Goal: Information Seeking & Learning: Compare options

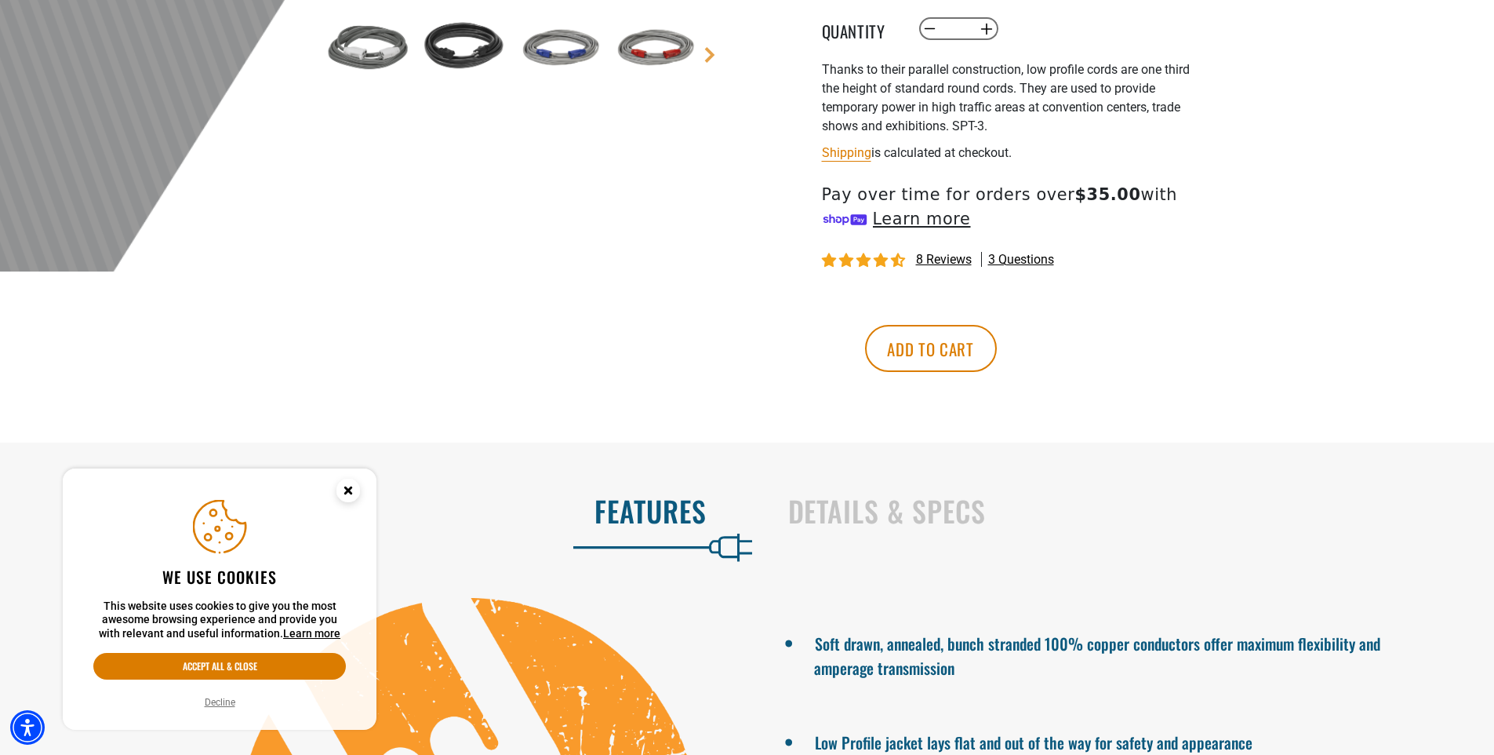
scroll to position [628, 0]
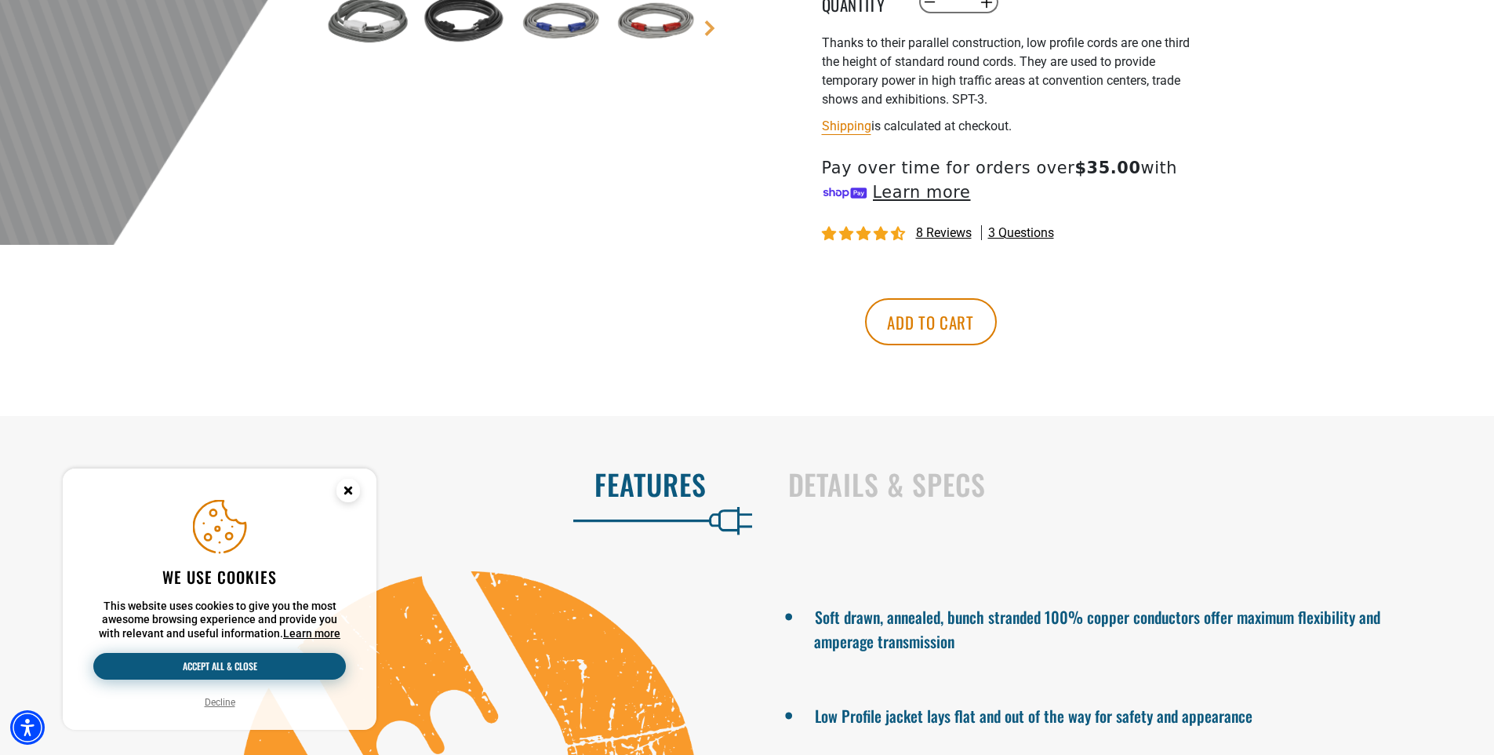
click at [304, 655] on button "Accept all & close" at bounding box center [219, 666] width 253 height 27
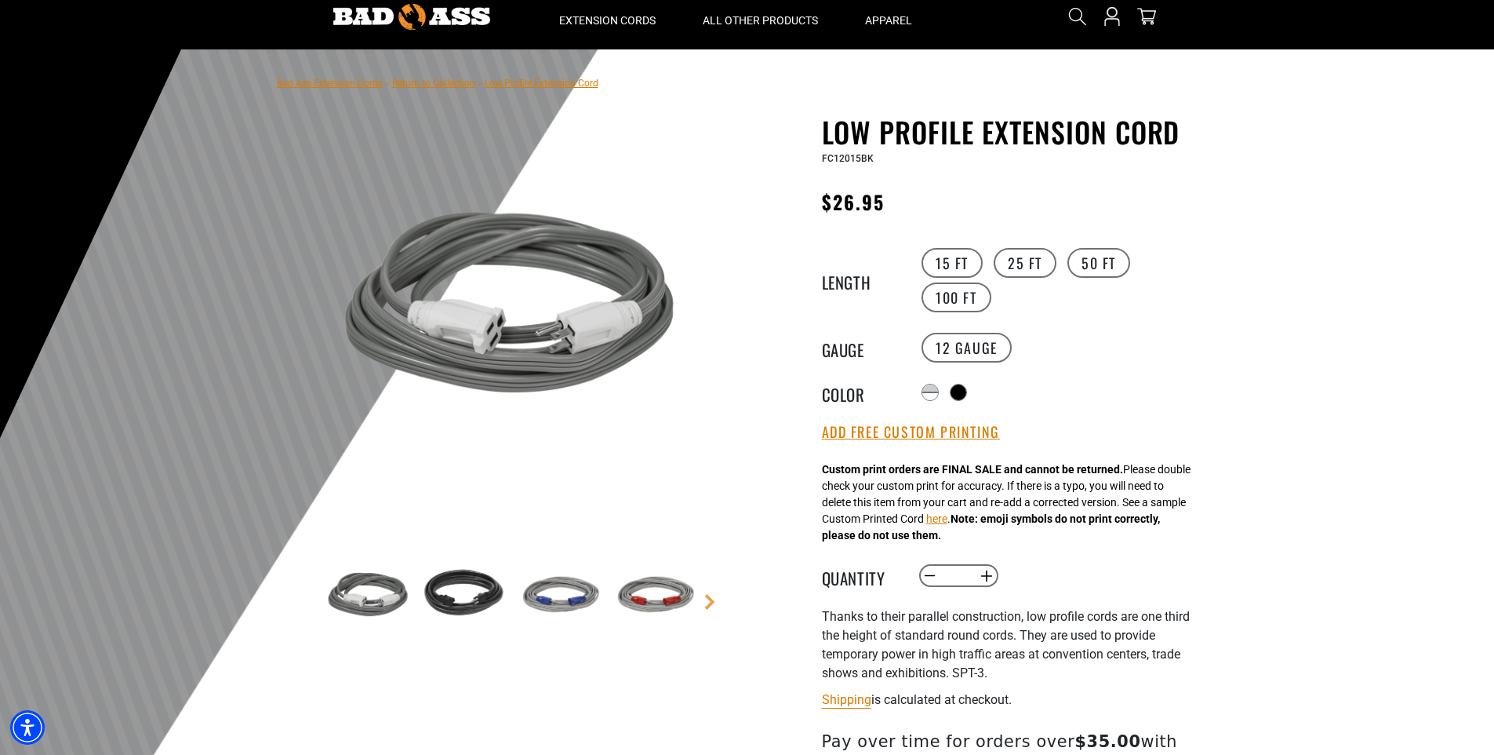
scroll to position [0, 0]
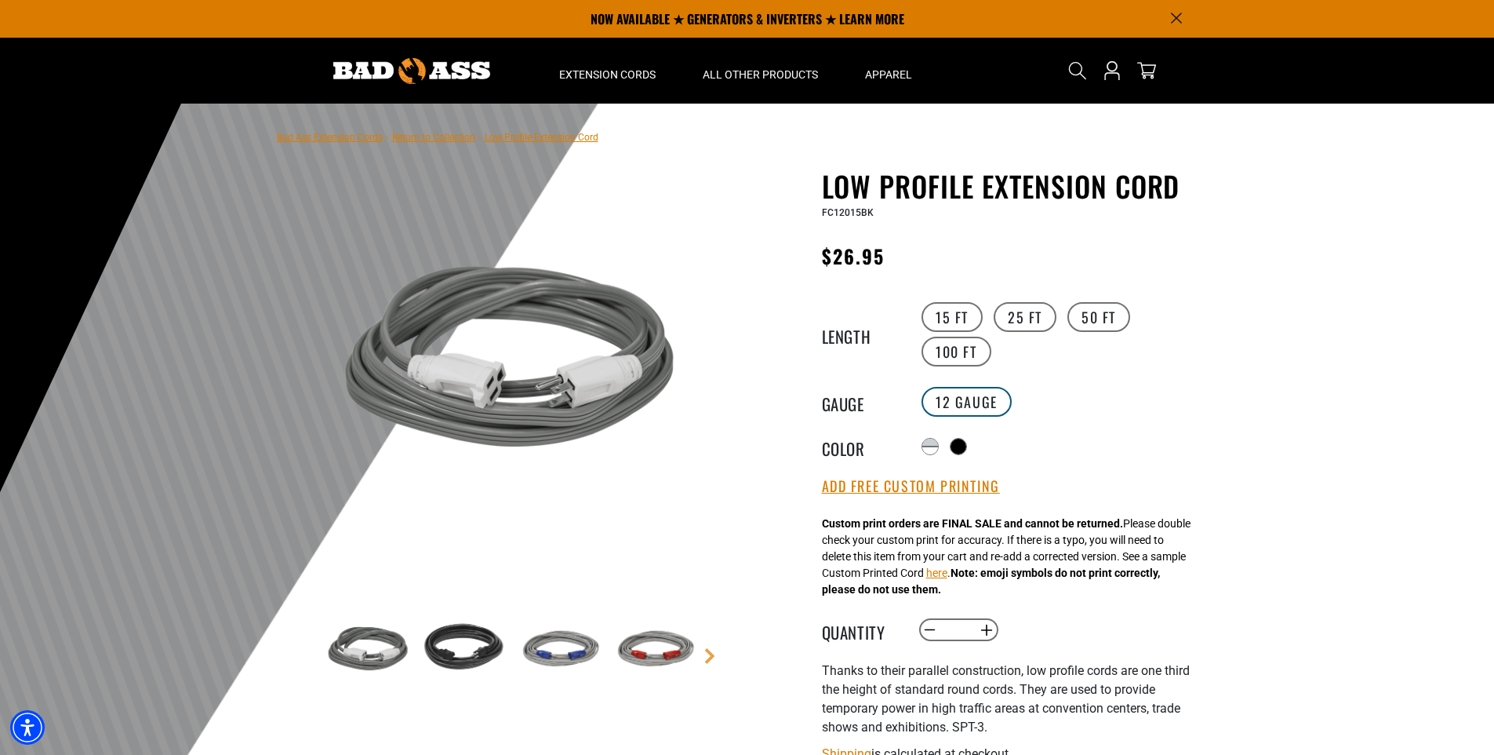
click at [959, 398] on label "12 Gauge" at bounding box center [967, 402] width 90 height 30
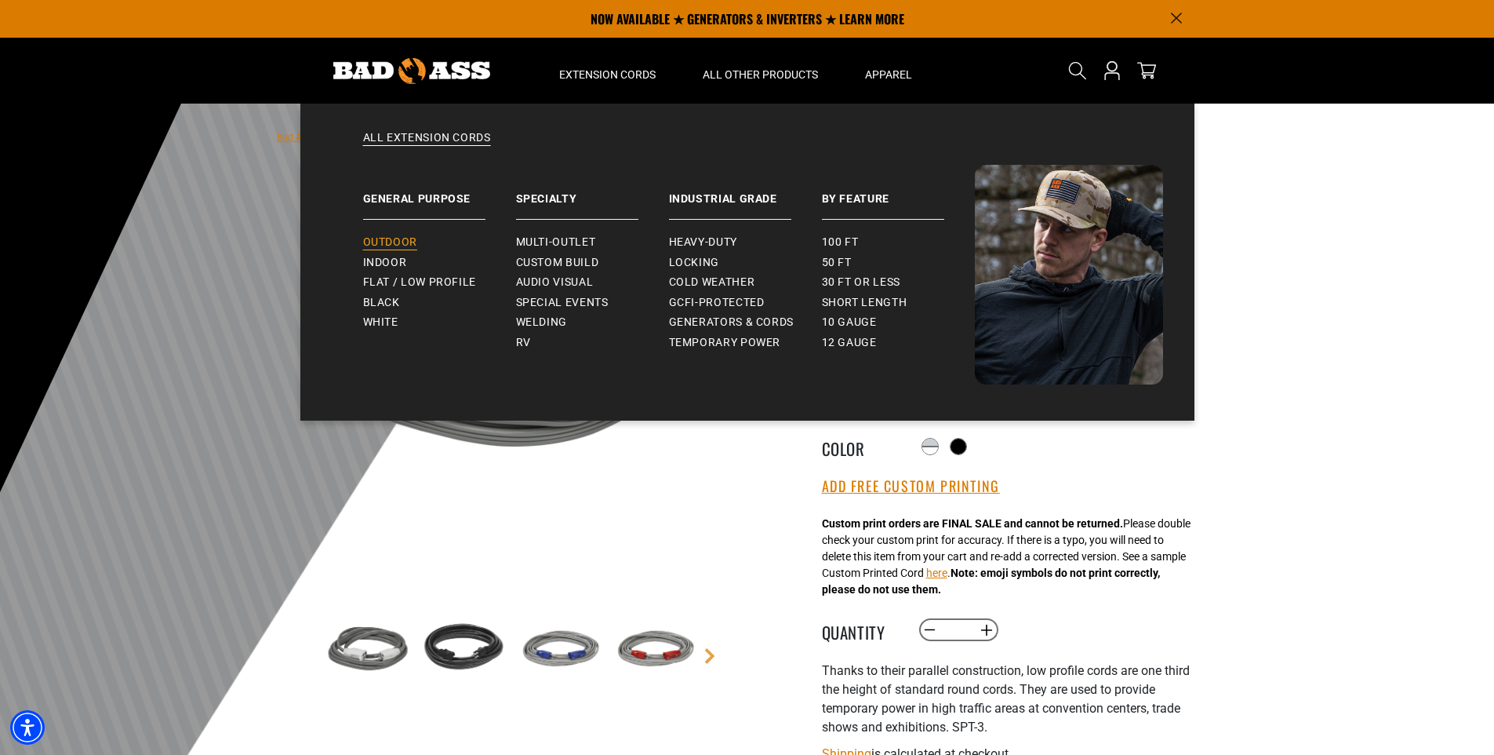
click at [403, 246] on span "Outdoor" at bounding box center [390, 242] width 54 height 14
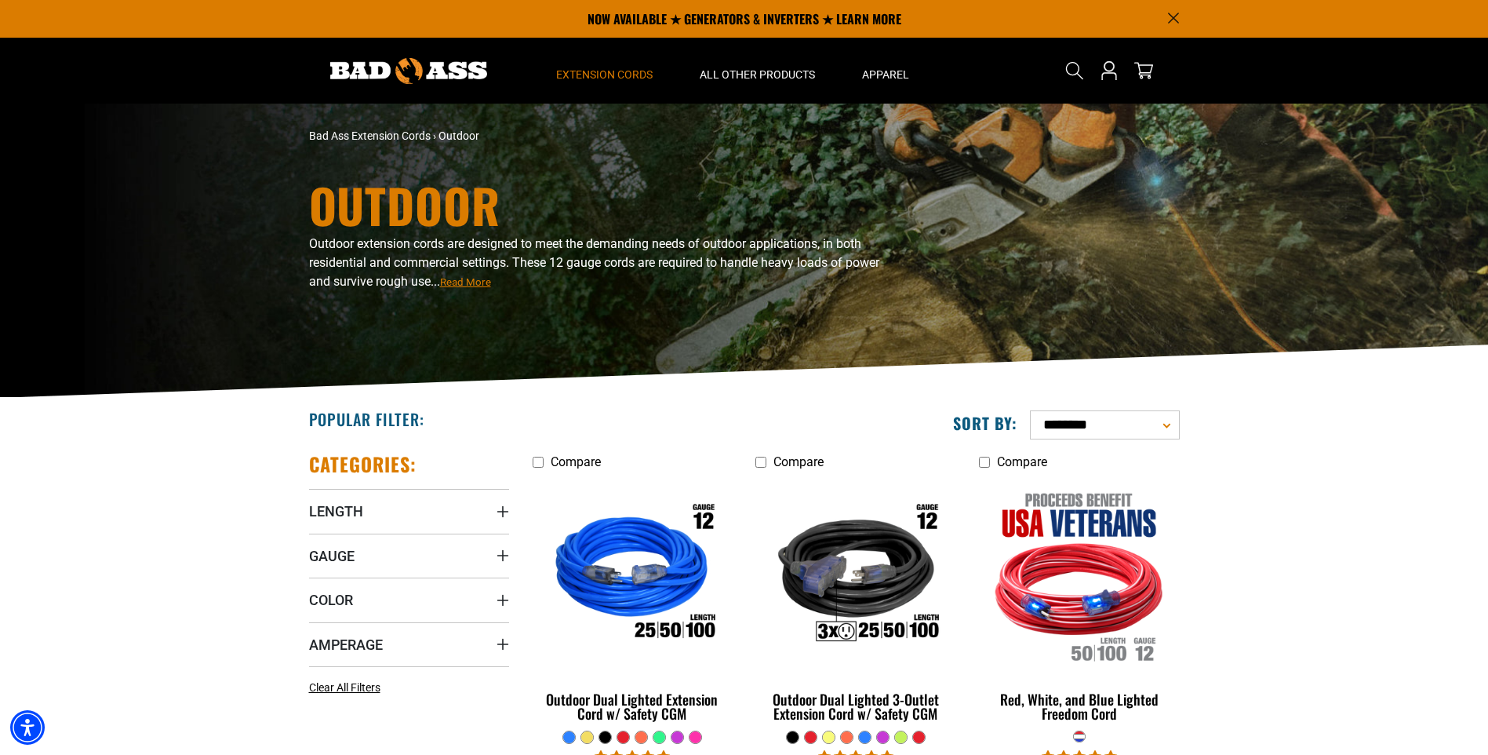
click at [505, 510] on icon "Length" at bounding box center [503, 511] width 13 height 13
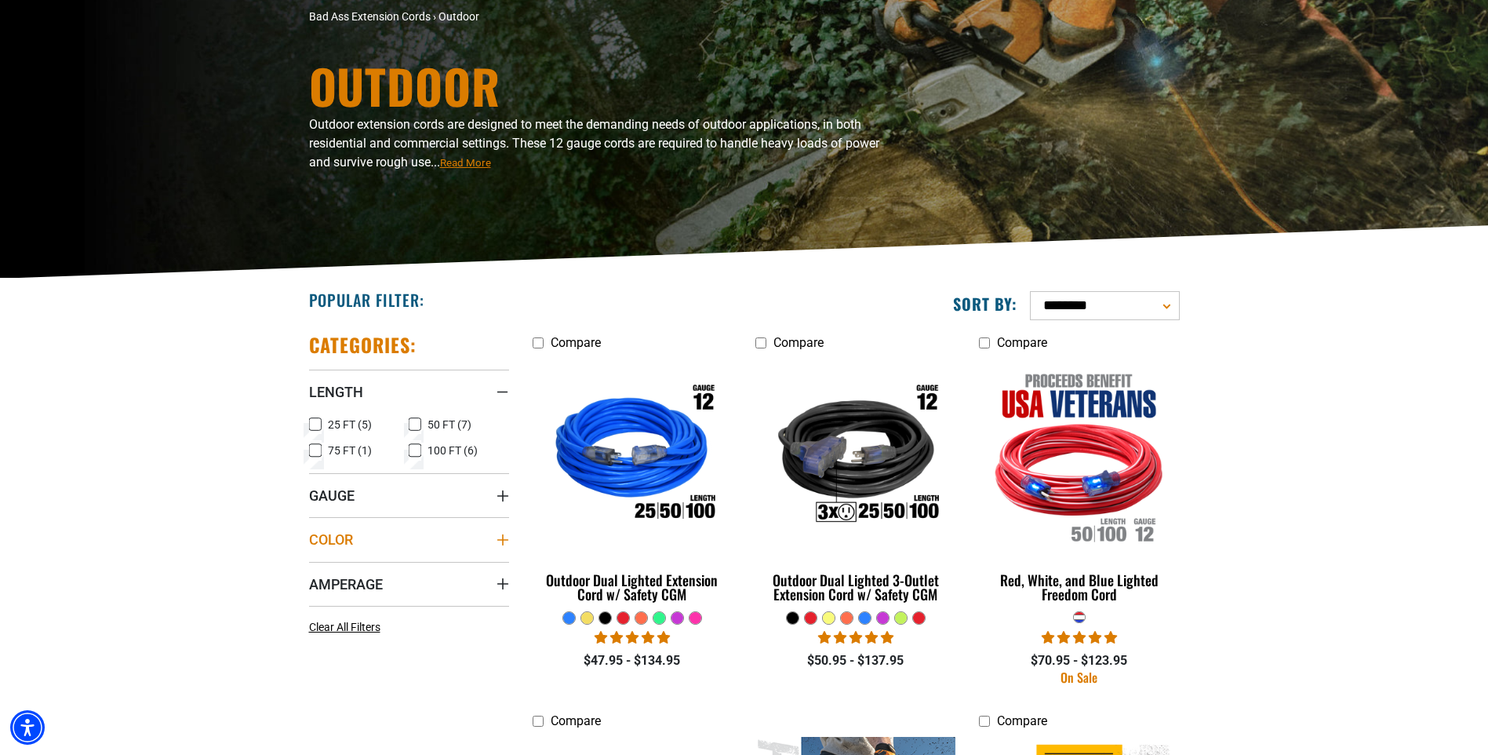
scroll to position [157, 0]
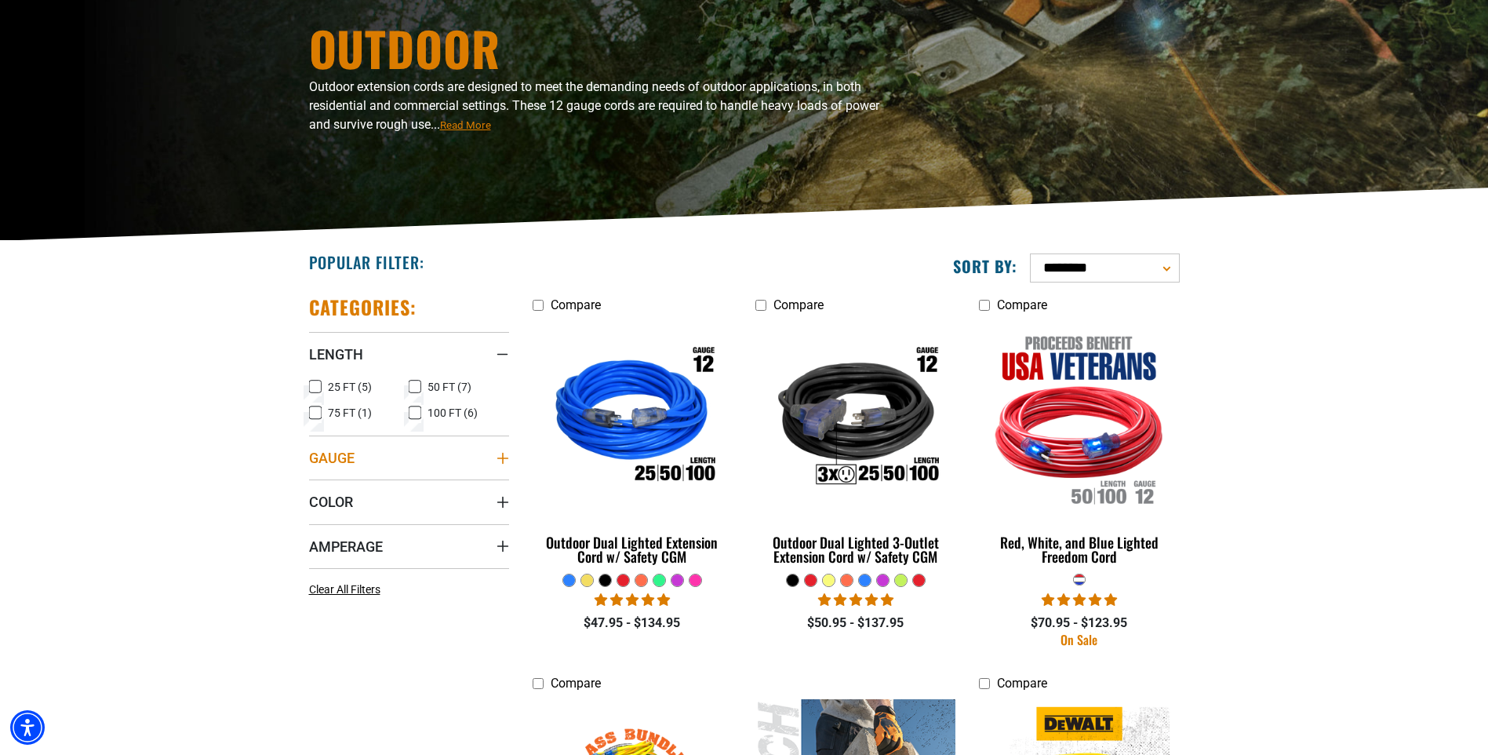
click at [497, 453] on icon "Gauge" at bounding box center [503, 458] width 13 height 13
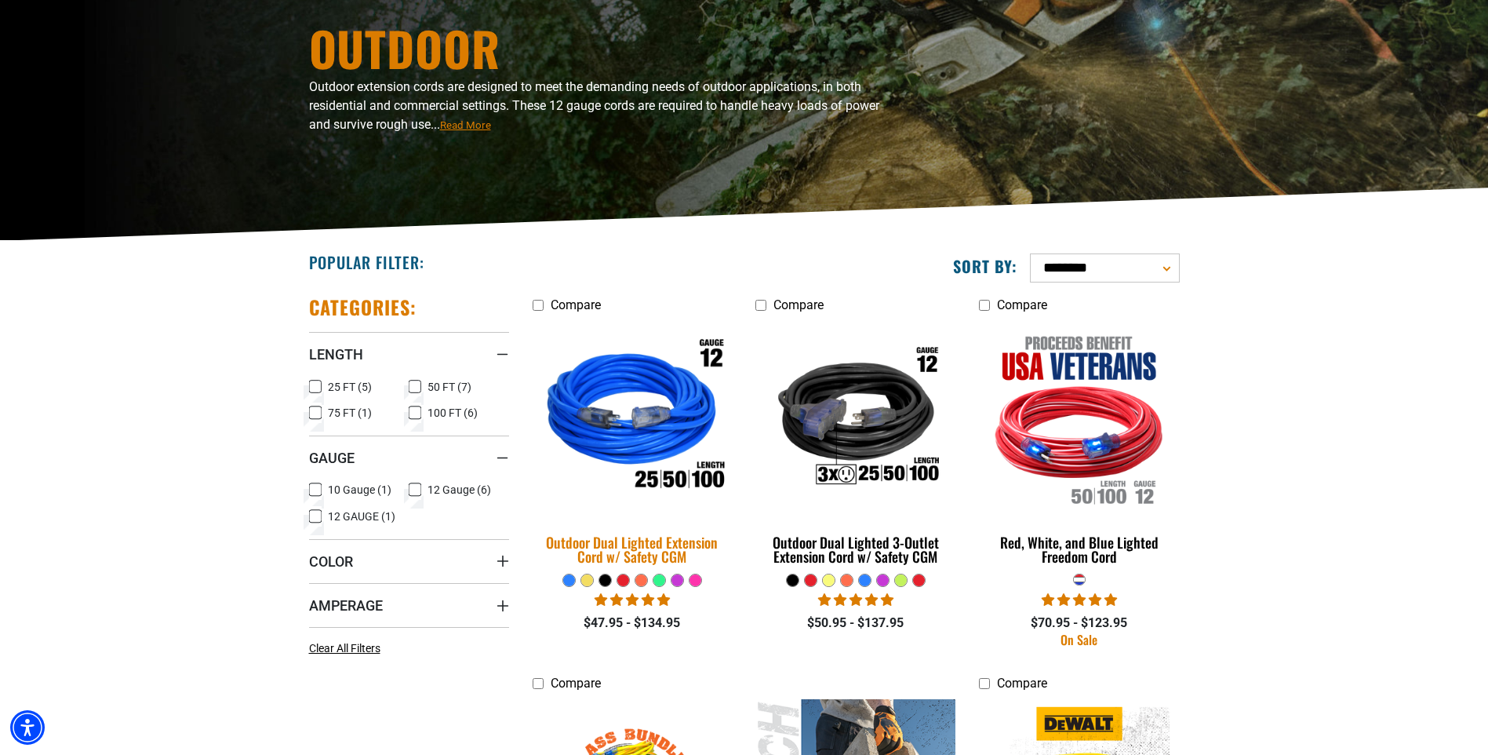
click at [687, 413] on img at bounding box center [632, 418] width 220 height 201
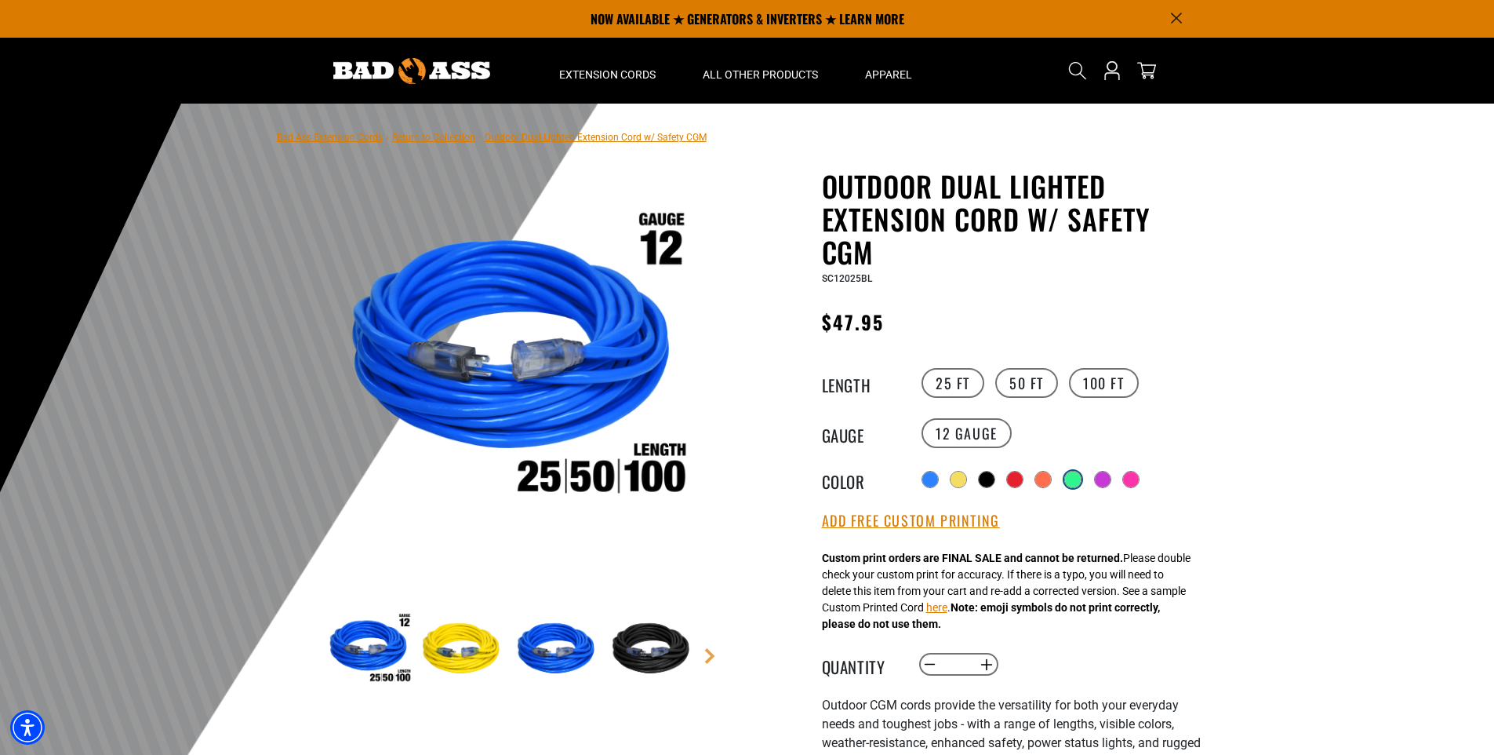
click at [1074, 475] on div at bounding box center [1073, 479] width 16 height 16
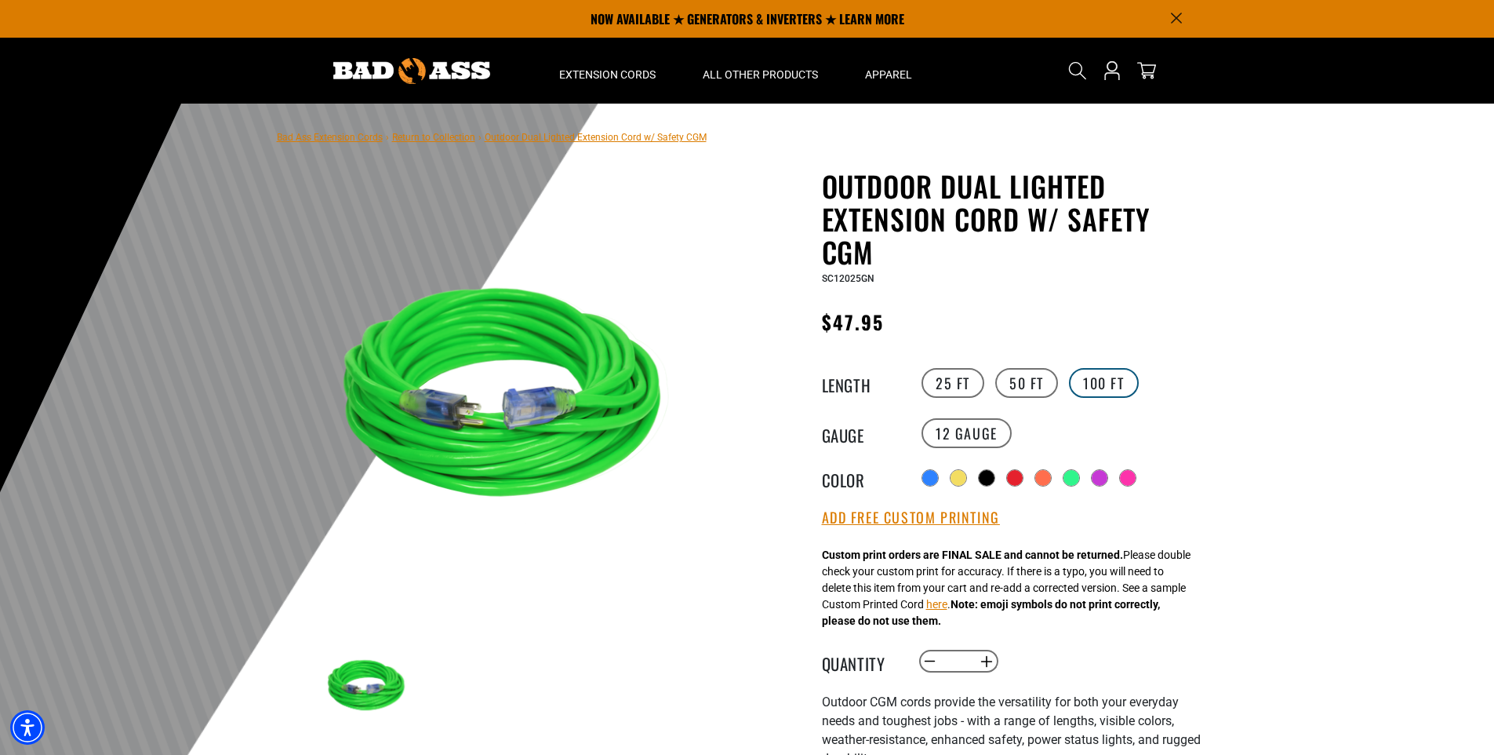
click at [1112, 377] on label "100 FT" at bounding box center [1104, 383] width 70 height 30
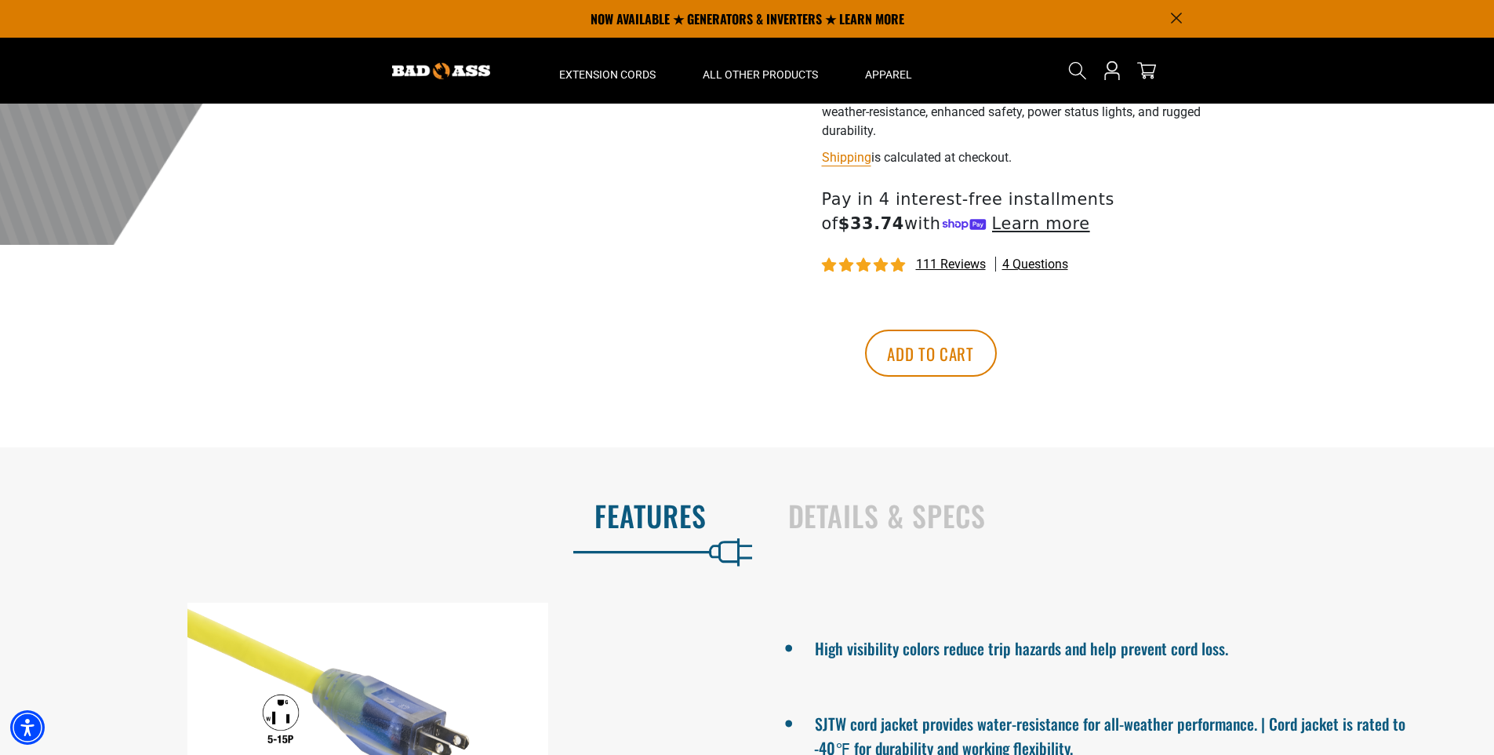
scroll to position [157, 0]
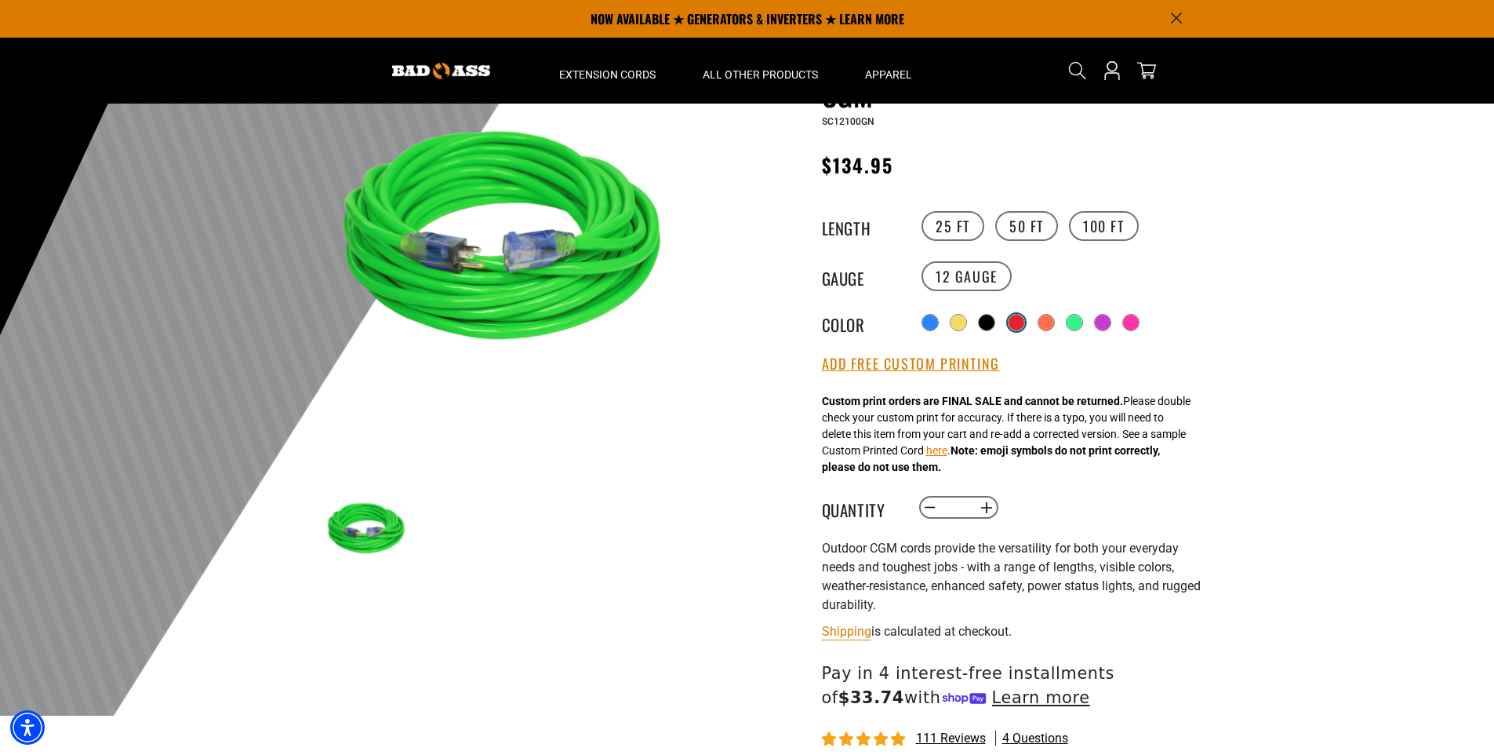
click at [1019, 322] on div at bounding box center [1017, 323] width 16 height 16
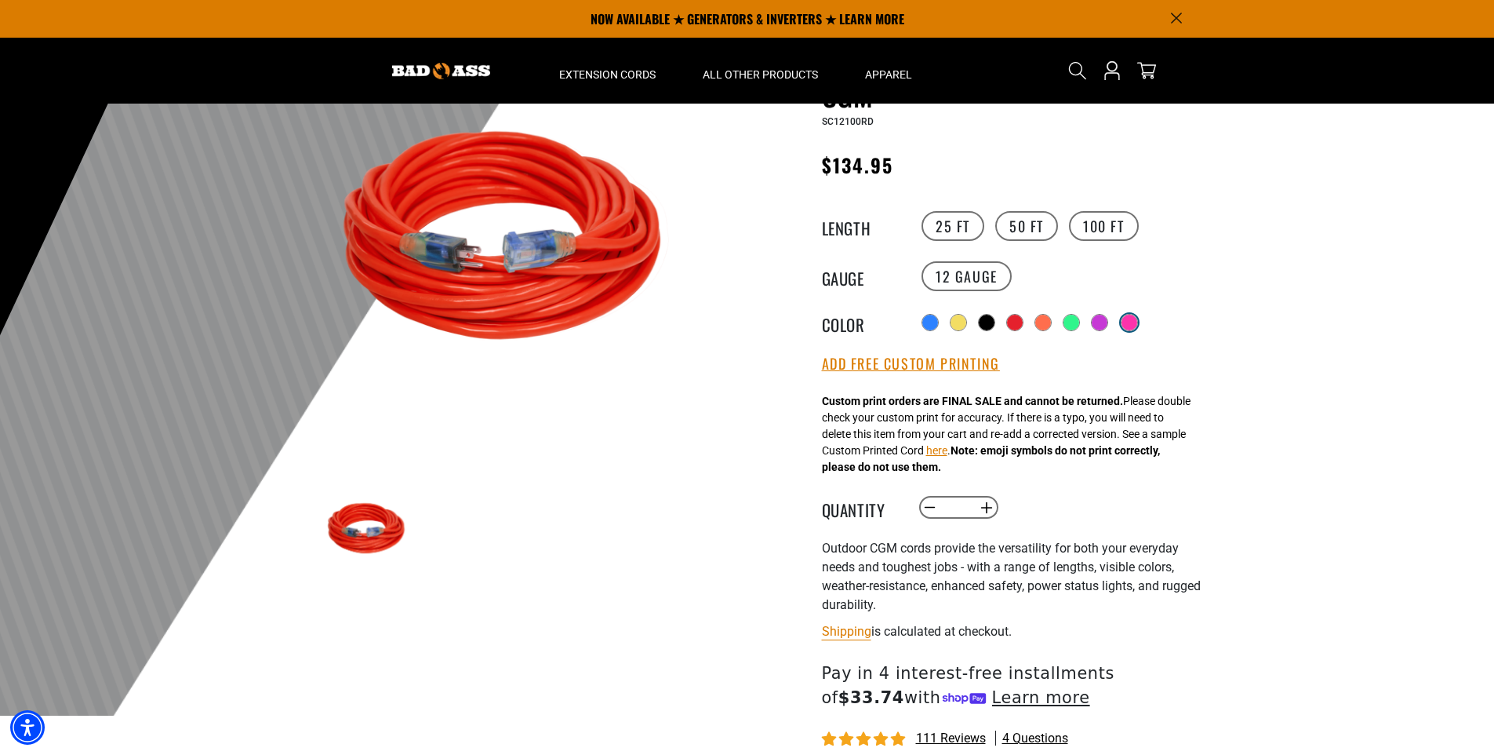
click at [1138, 318] on div at bounding box center [1130, 323] width 16 height 16
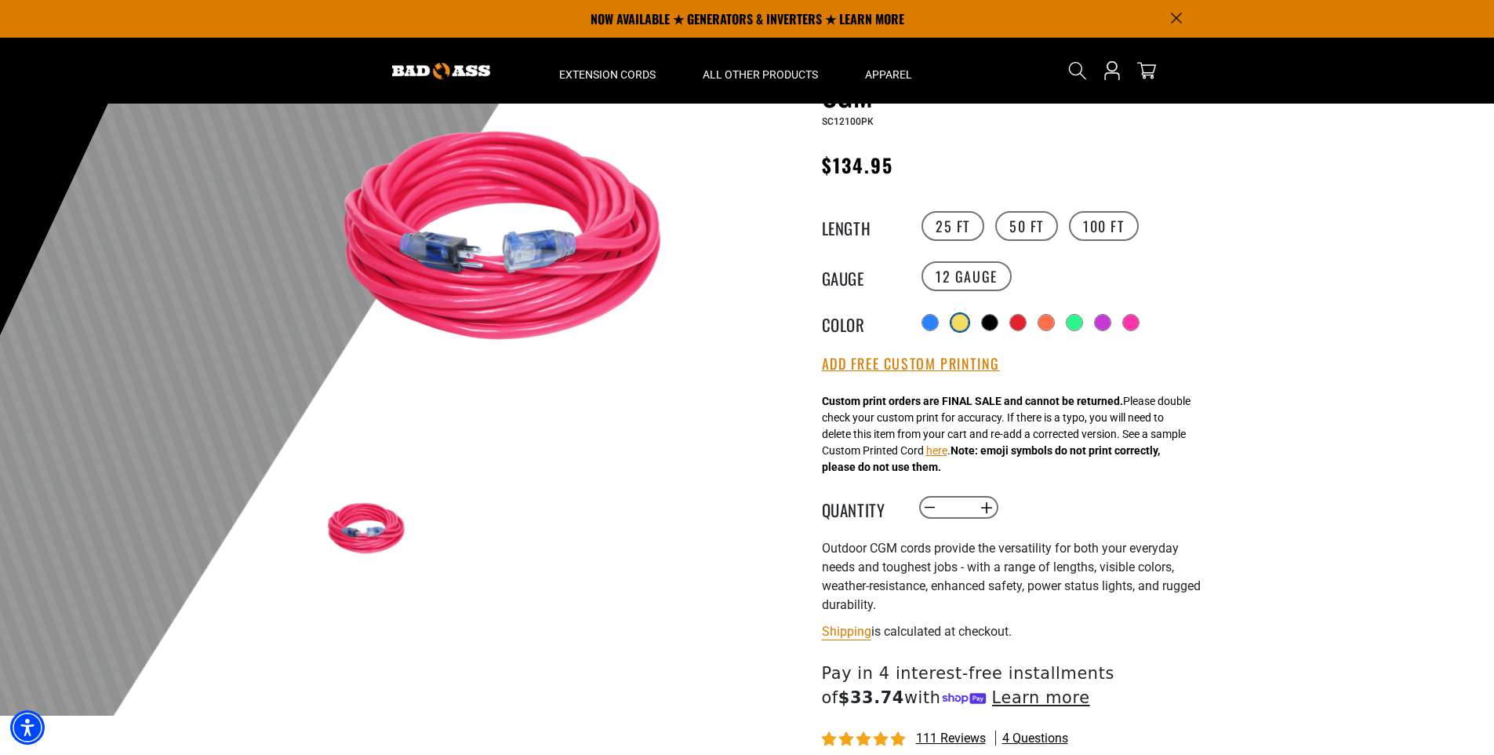
click at [958, 319] on div at bounding box center [960, 323] width 16 height 16
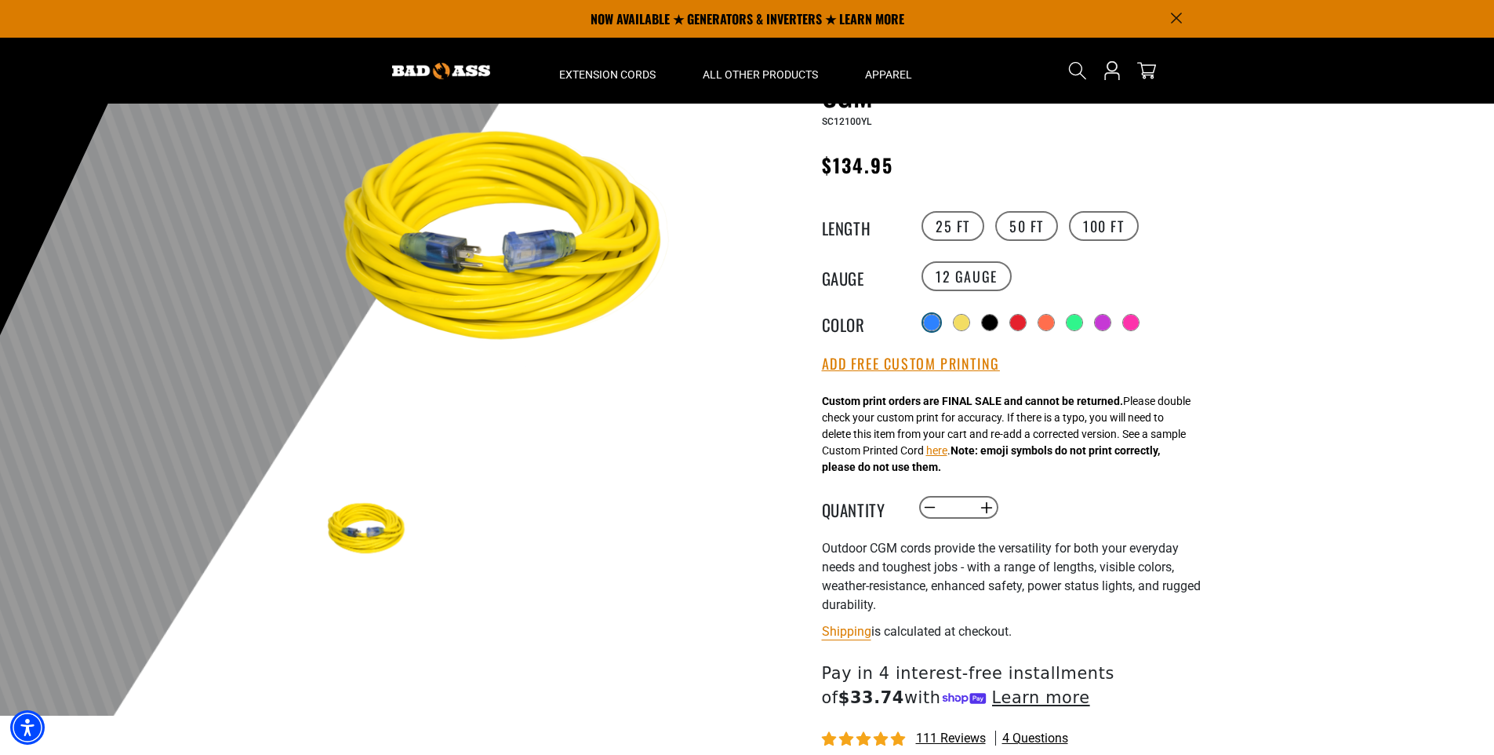
click at [932, 320] on div at bounding box center [932, 323] width 16 height 16
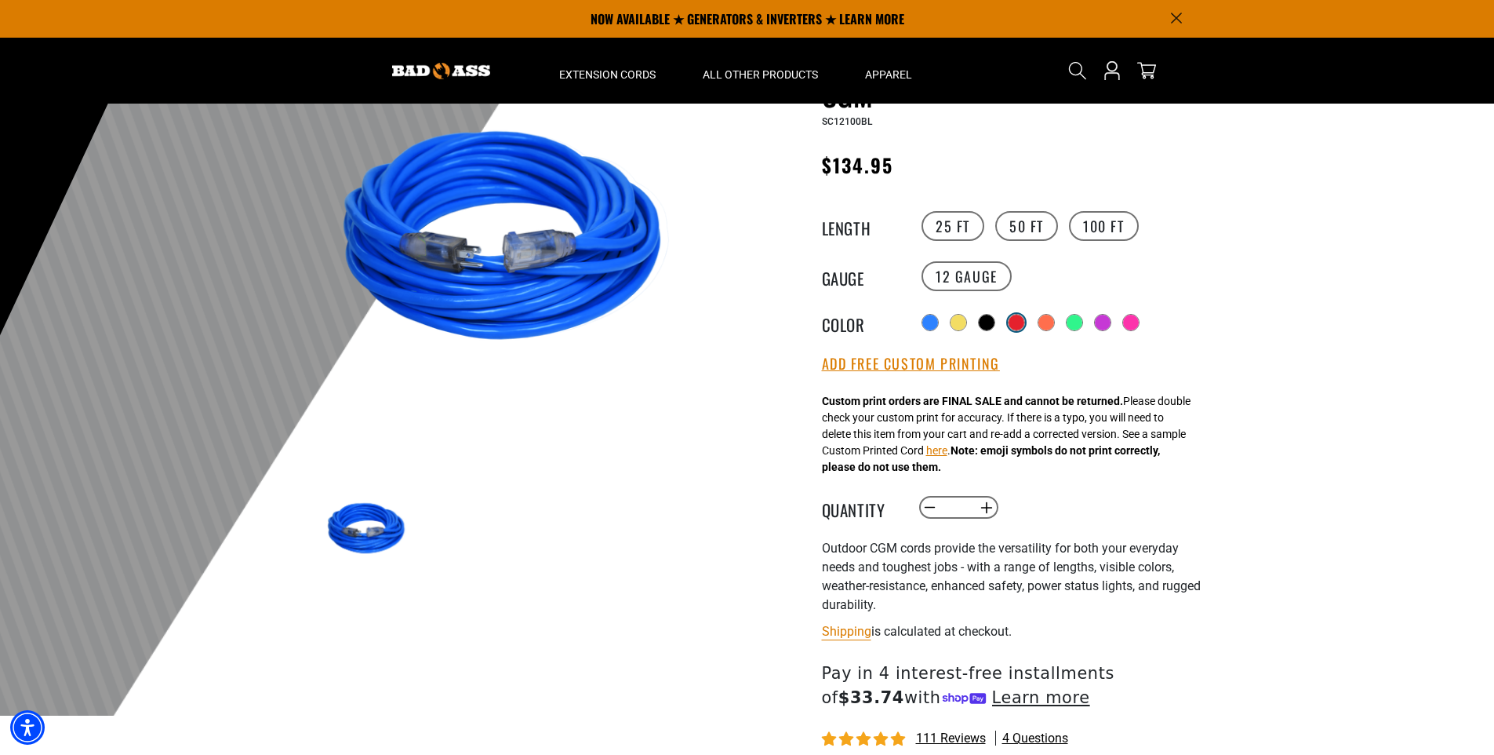
click at [1025, 321] on div at bounding box center [1017, 323] width 16 height 16
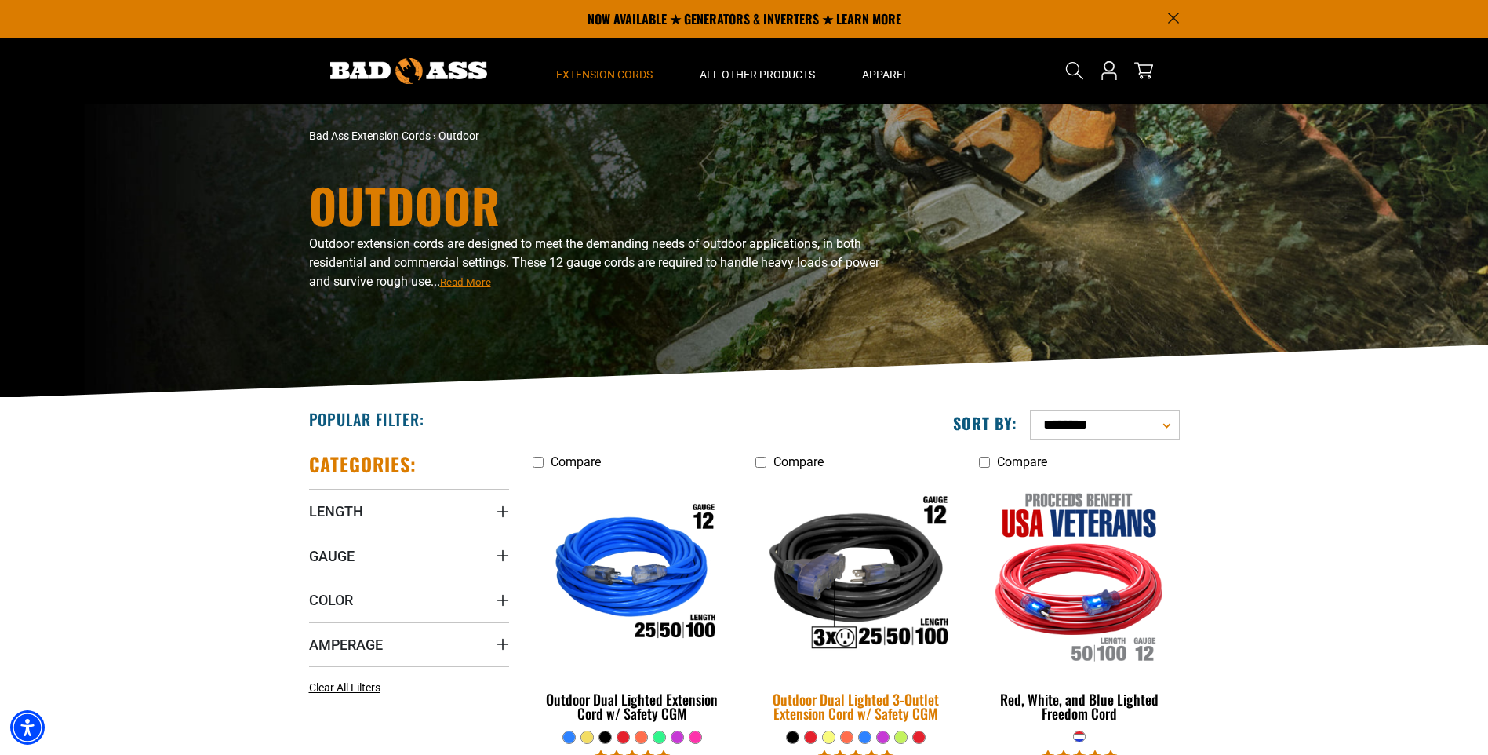
click at [887, 593] on img at bounding box center [856, 575] width 220 height 201
